Goal: Transaction & Acquisition: Book appointment/travel/reservation

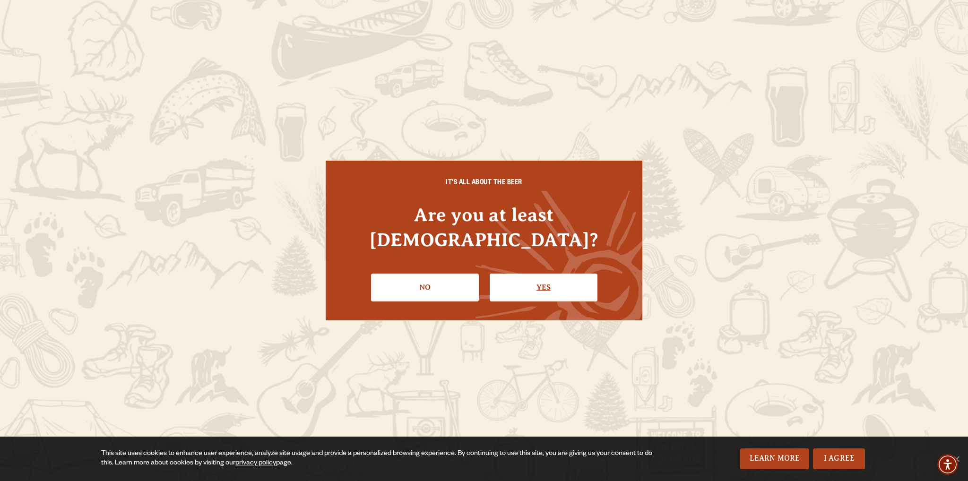
click at [541, 276] on link "Yes" at bounding box center [544, 287] width 108 height 27
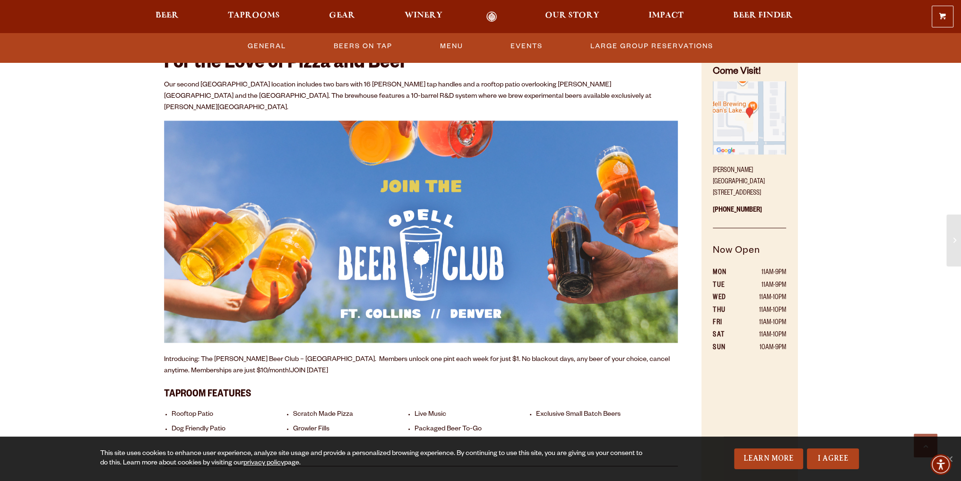
scroll to position [426, 0]
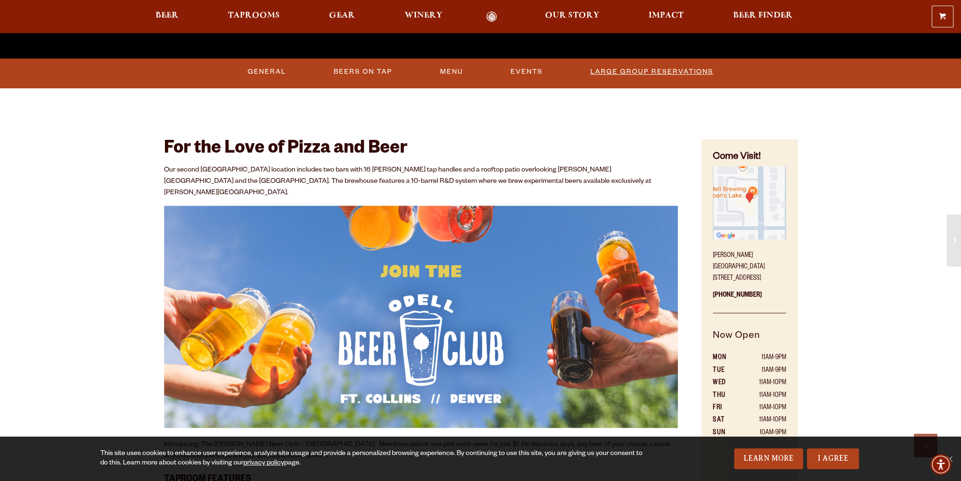
click at [678, 70] on link "Large Group Reservations" at bounding box center [652, 72] width 130 height 22
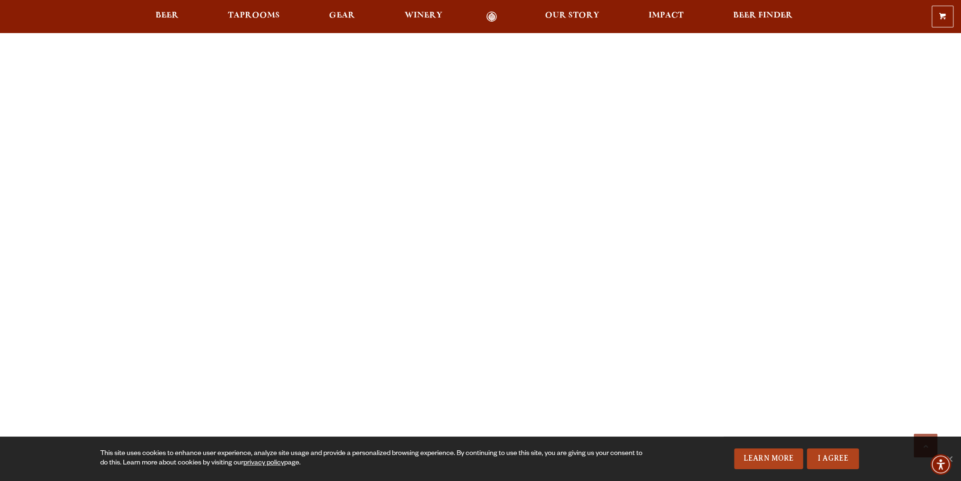
scroll to position [946, 0]
click at [126, 296] on div "Previous Next 1 2 3 Loading… We are able to accommodate groups of 20-50 people …" at bounding box center [480, 249] width 961 height 1668
